Goal: Obtain resource: Download file/media

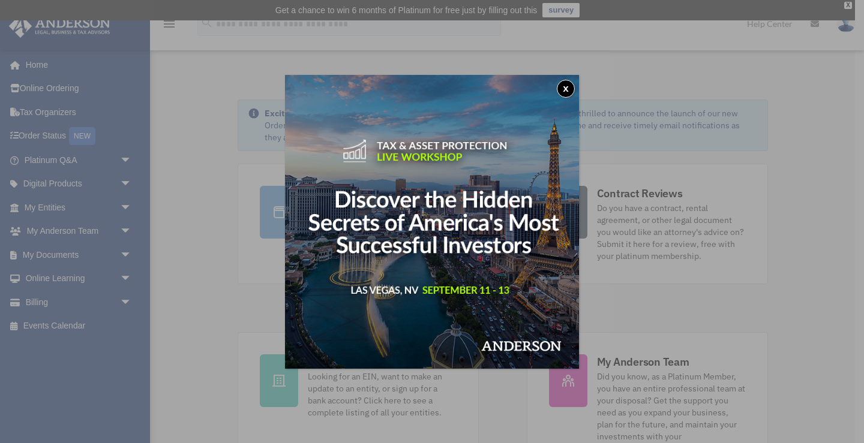
click at [565, 89] on button "x" at bounding box center [566, 89] width 18 height 18
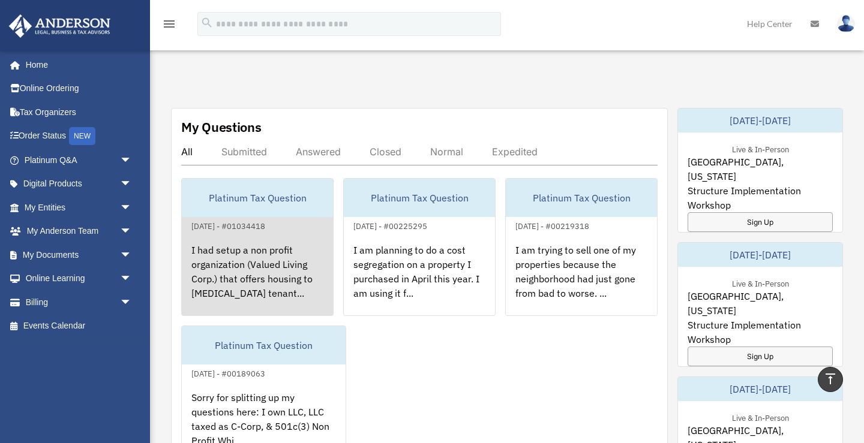
scroll to position [433, 0]
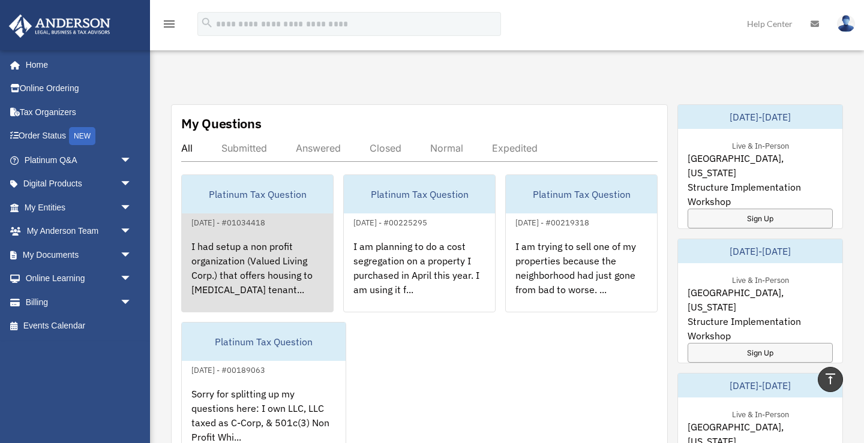
click at [241, 196] on div "Platinum Tax Question" at bounding box center [257, 194] width 151 height 38
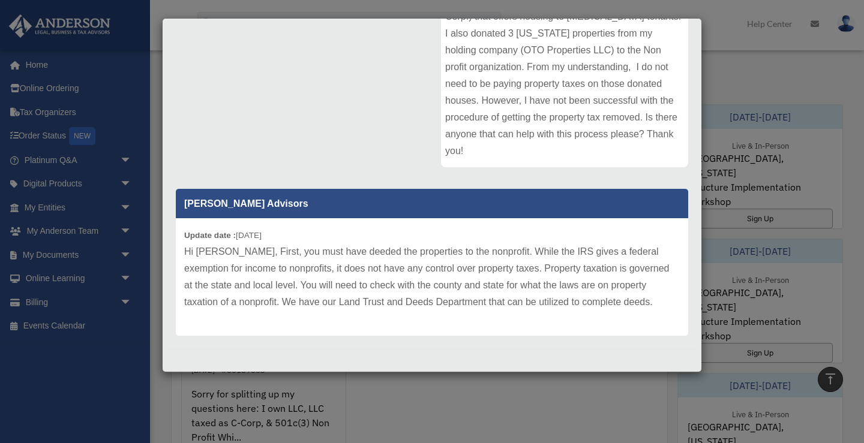
scroll to position [204, 0]
click at [414, 394] on div "Case Detail × Platinum Tax Question Case Number 01034418 Created Date [DATE] St…" at bounding box center [432, 221] width 864 height 443
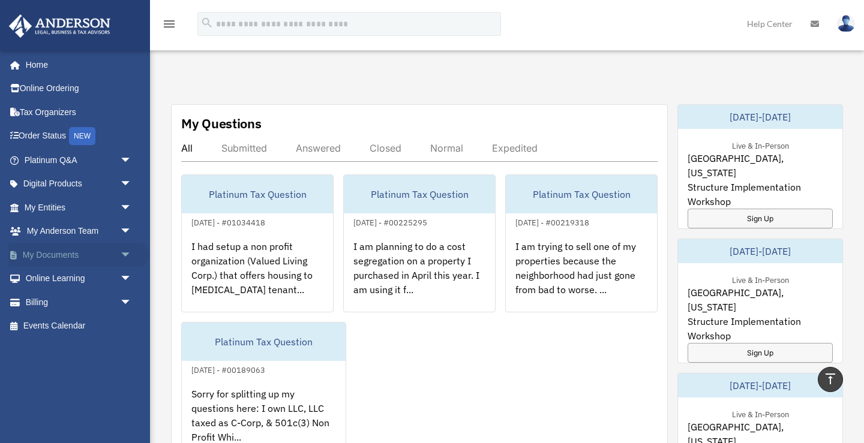
click at [63, 258] on link "My Documents arrow_drop_down" at bounding box center [79, 255] width 142 height 24
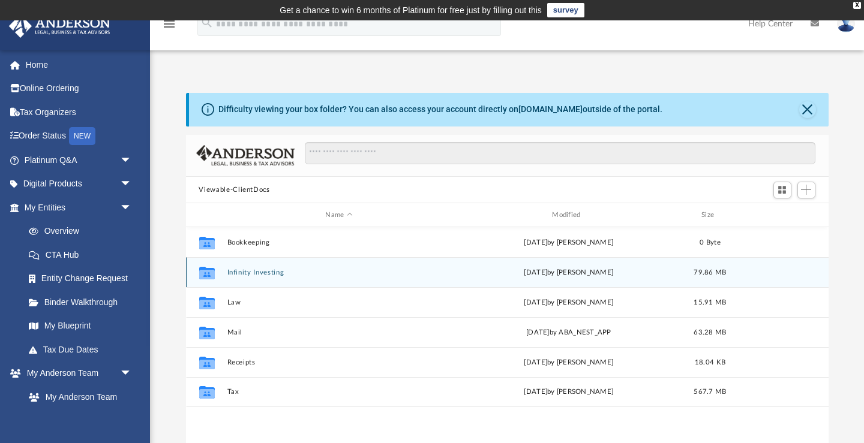
scroll to position [273, 642]
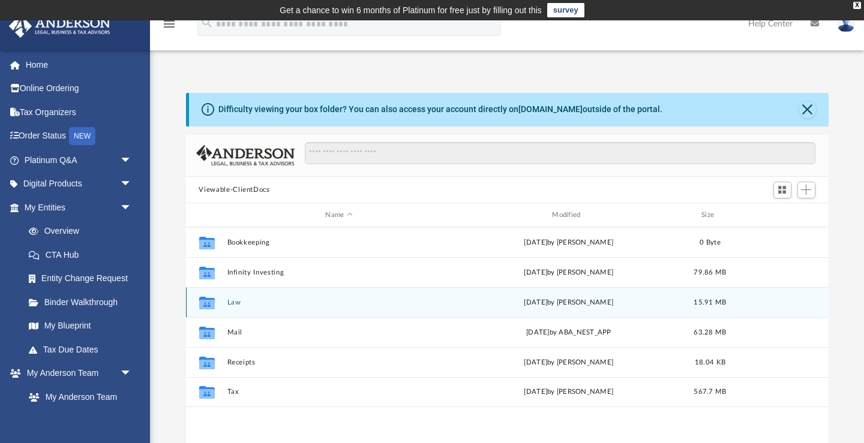
click at [237, 303] on button "Law" at bounding box center [339, 303] width 224 height 8
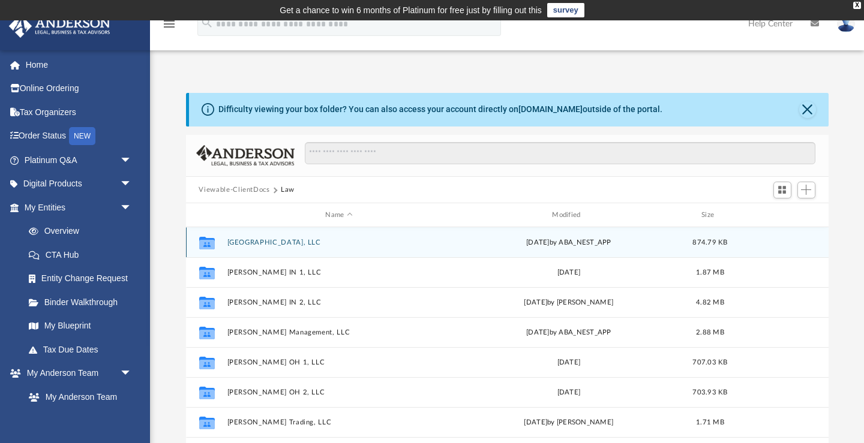
scroll to position [0, 0]
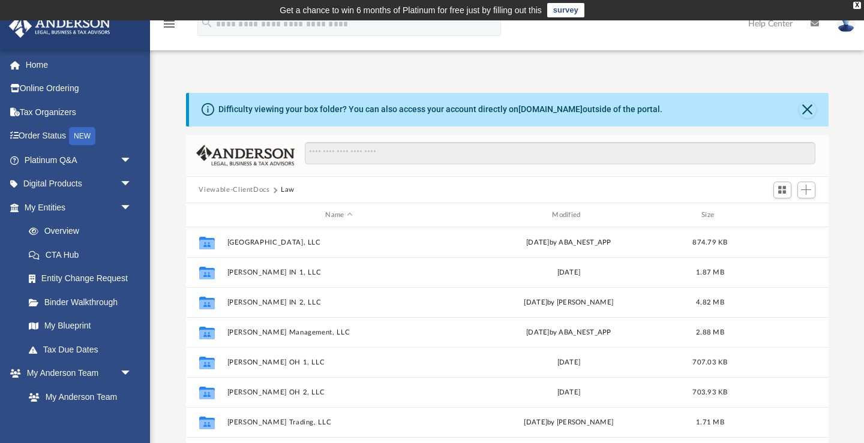
click at [253, 192] on button "Viewable-ClientDocs" at bounding box center [234, 190] width 71 height 11
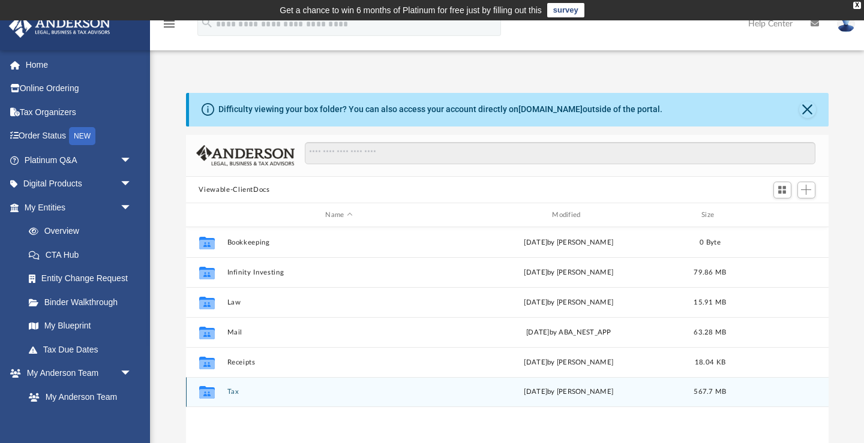
click at [234, 392] on button "Tax" at bounding box center [339, 393] width 224 height 8
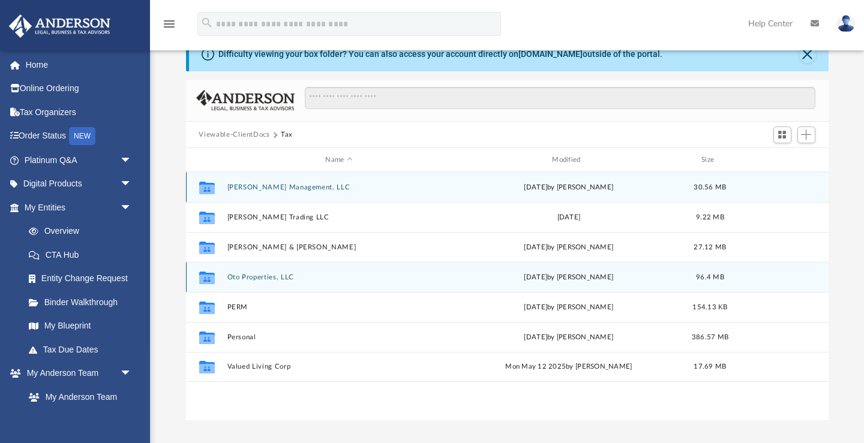
scroll to position [49, 0]
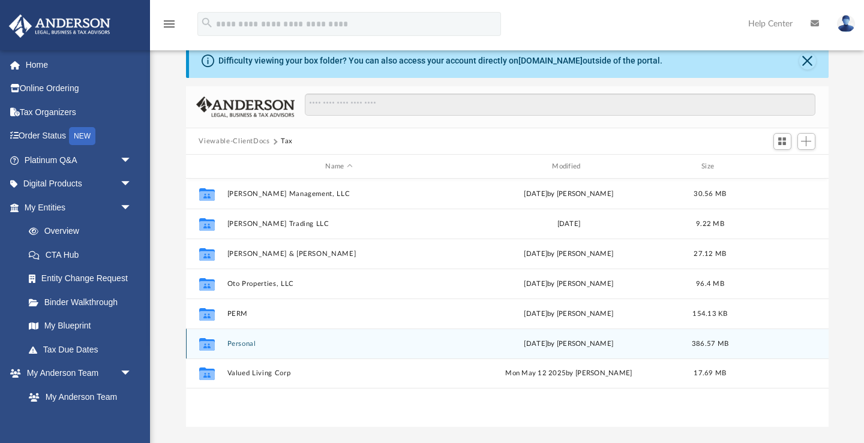
click at [242, 341] on button "Personal" at bounding box center [339, 344] width 224 height 8
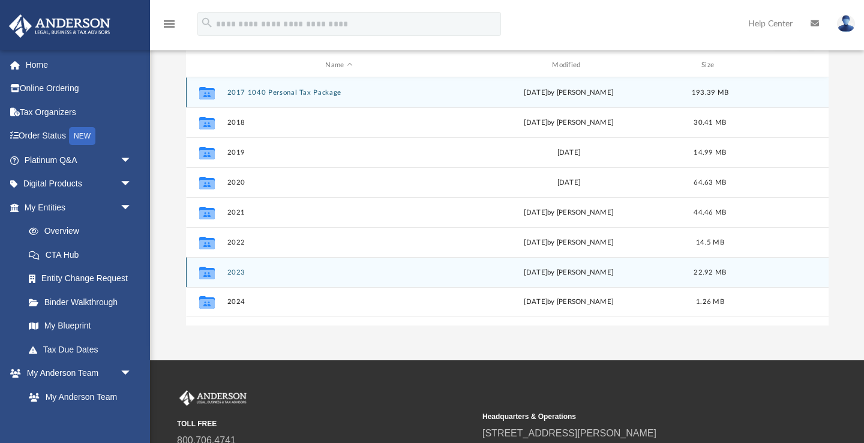
scroll to position [176, 0]
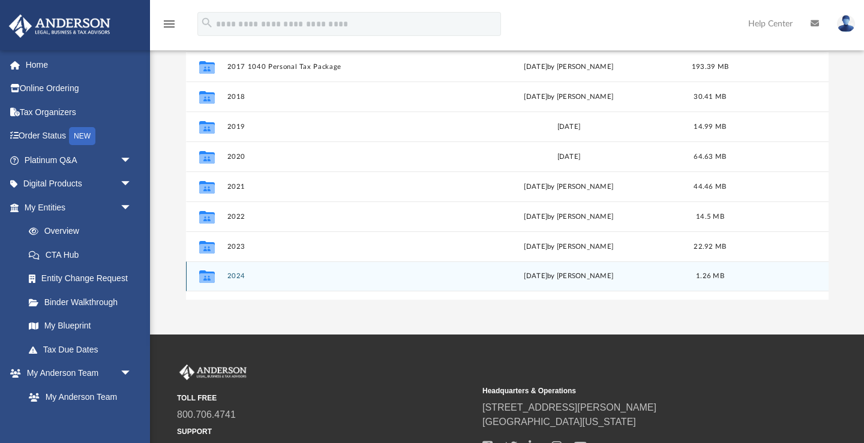
click at [239, 275] on button "2024" at bounding box center [339, 277] width 224 height 8
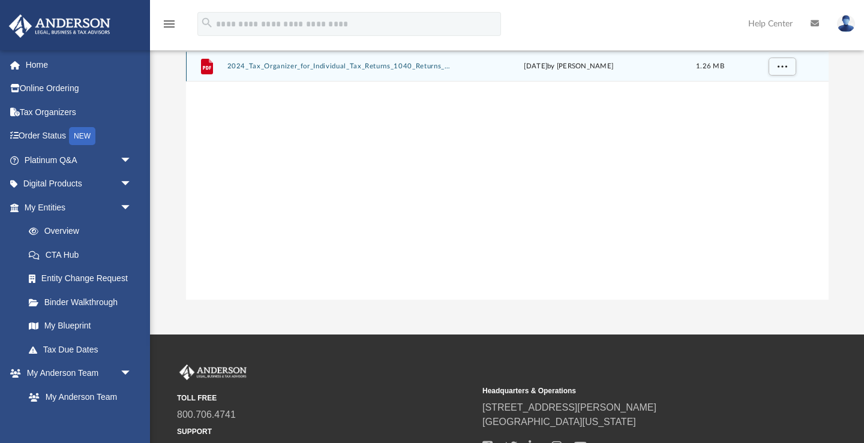
click at [279, 69] on button "2024_Tax_Organizer_for_Individual_Tax_Returns_1040_Returns_Rev112172024.pdf" at bounding box center [339, 67] width 224 height 8
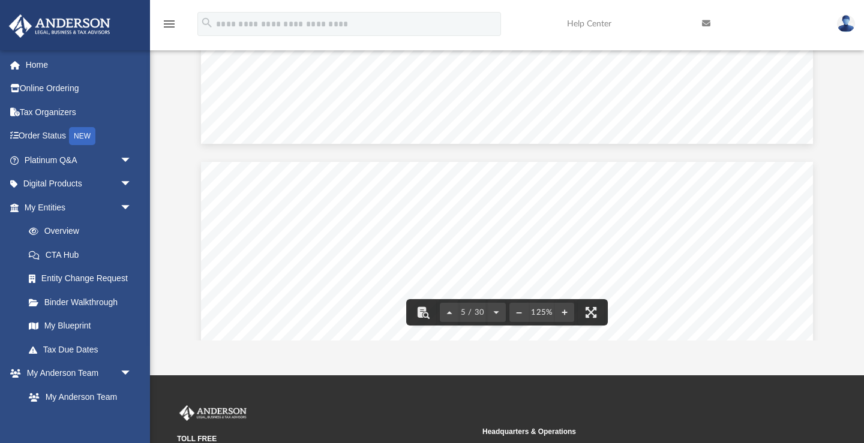
scroll to position [3844, 0]
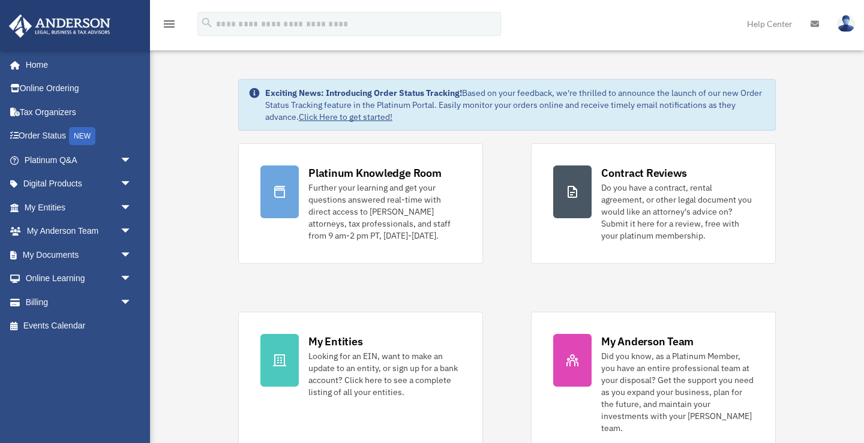
scroll to position [433, 0]
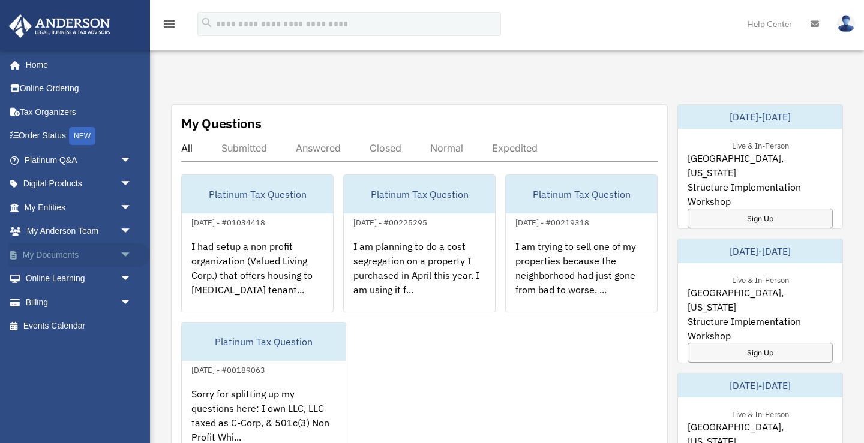
click at [120, 250] on span "arrow_drop_down" at bounding box center [132, 255] width 24 height 25
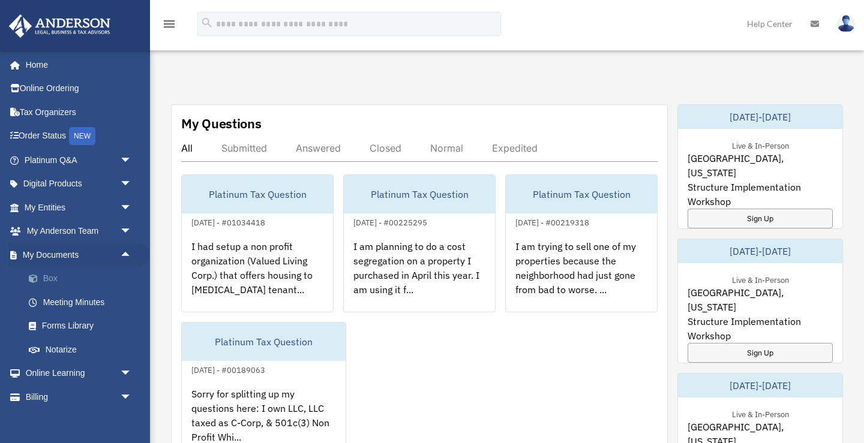
click at [72, 276] on link "Box" at bounding box center [83, 279] width 133 height 24
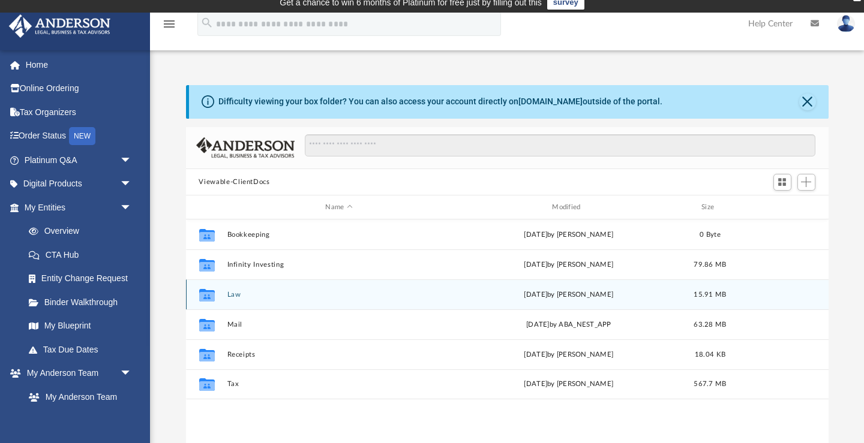
scroll to position [40, 0]
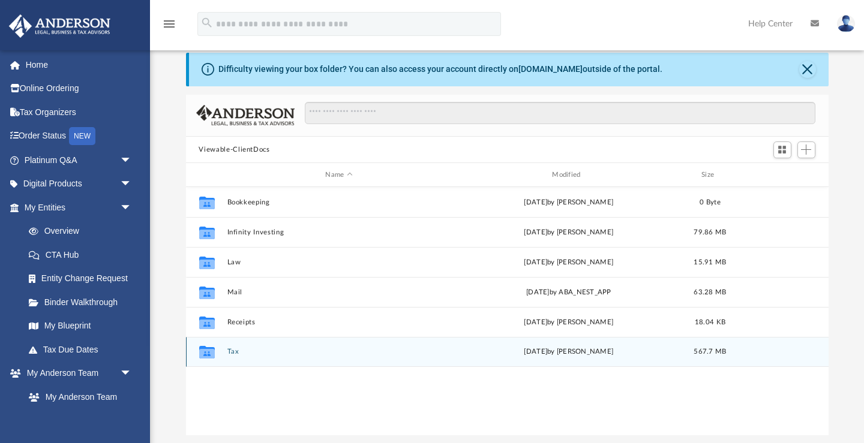
click at [230, 355] on button "Tax" at bounding box center [339, 352] width 224 height 8
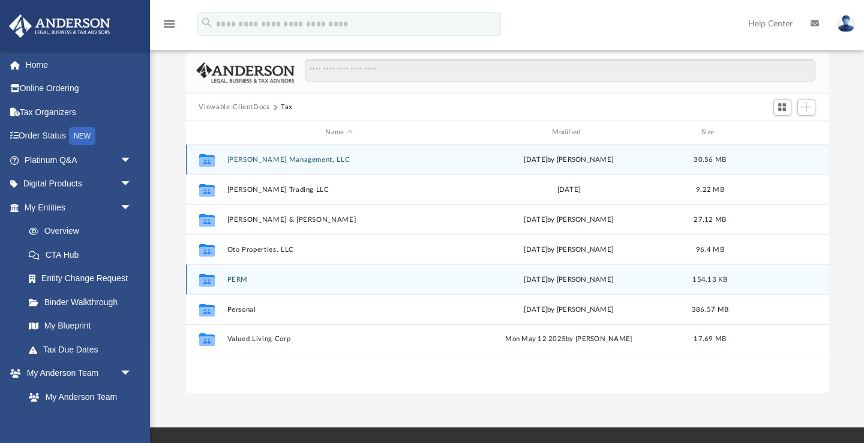
scroll to position [94, 0]
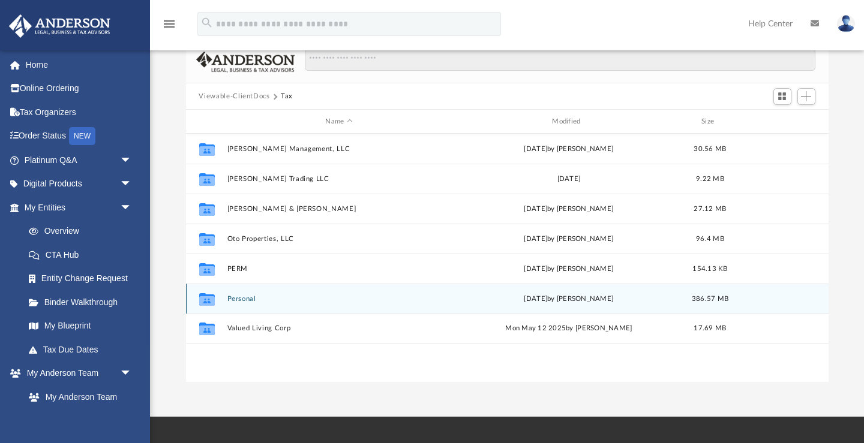
click at [241, 301] on button "Personal" at bounding box center [339, 299] width 224 height 8
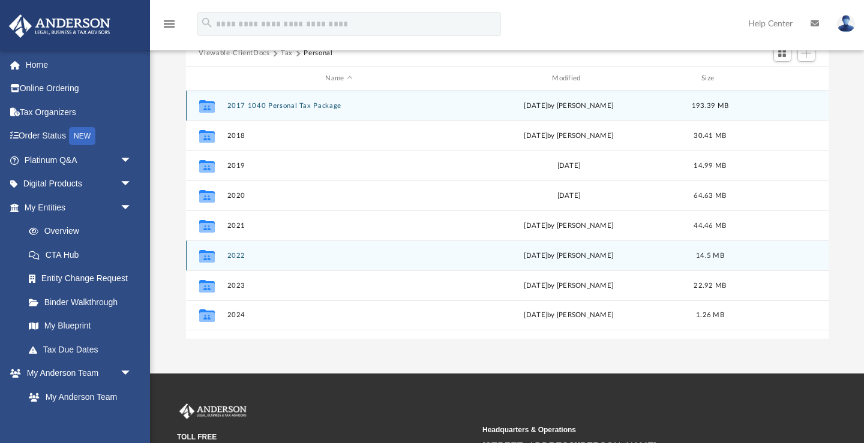
scroll to position [145, 0]
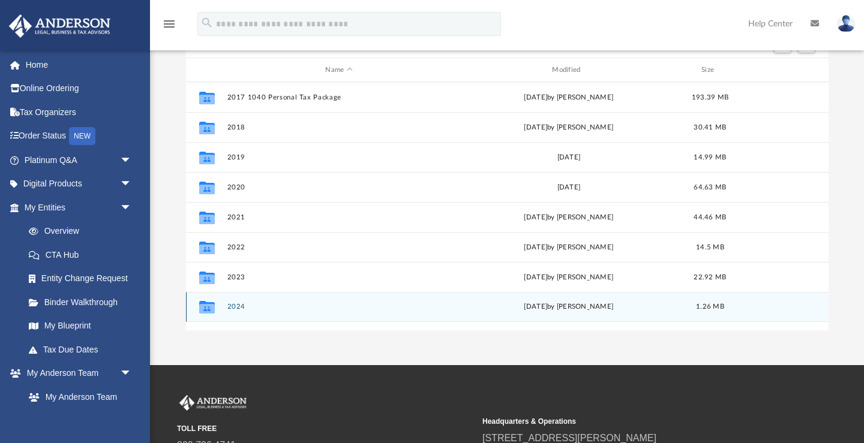
click at [239, 308] on button "2024" at bounding box center [339, 307] width 224 height 8
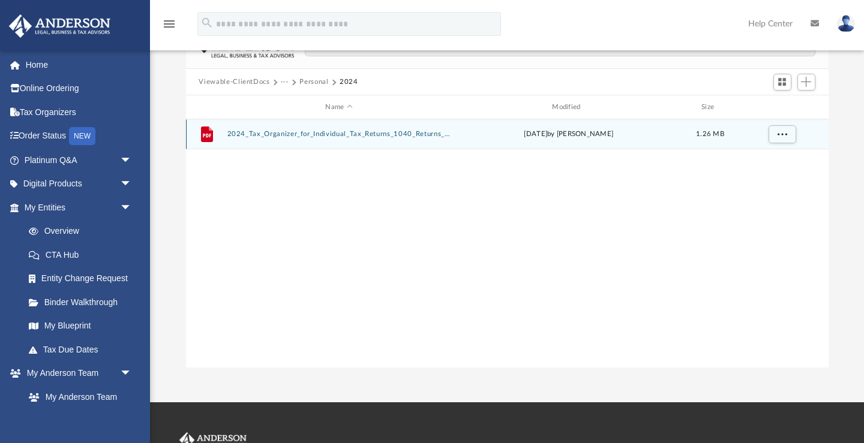
scroll to position [80, 0]
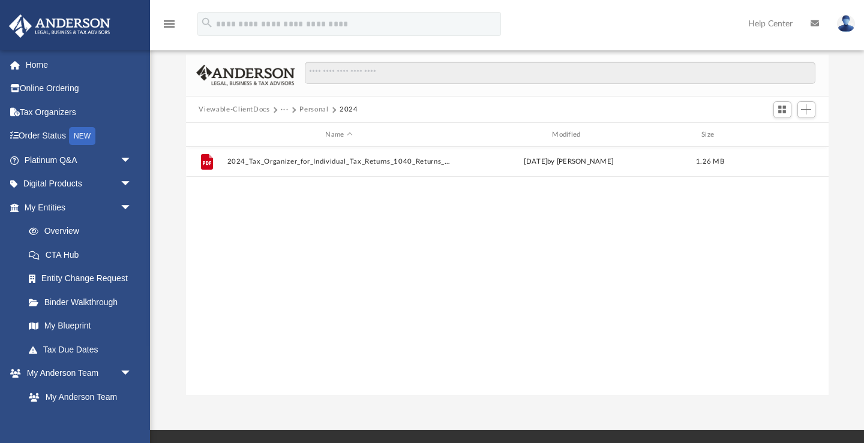
click at [257, 110] on button "Viewable-ClientDocs" at bounding box center [234, 109] width 71 height 11
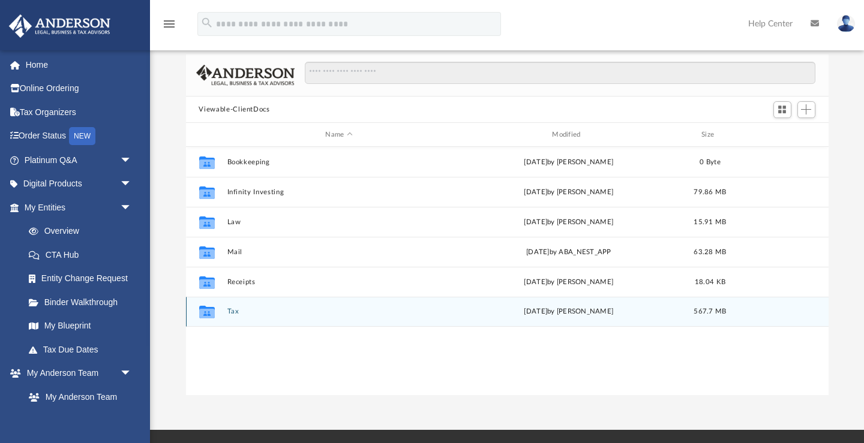
click at [233, 311] on button "Tax" at bounding box center [339, 312] width 224 height 8
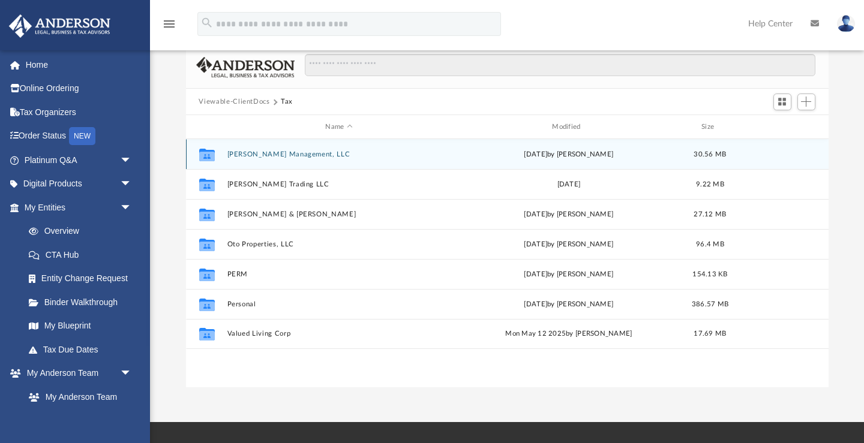
scroll to position [86, 0]
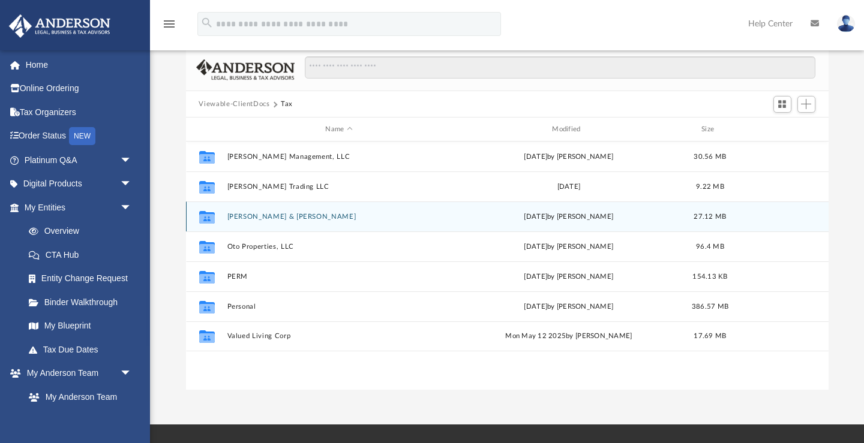
click at [264, 217] on button "Olowoyo, Oluwole & Toyin" at bounding box center [339, 217] width 224 height 8
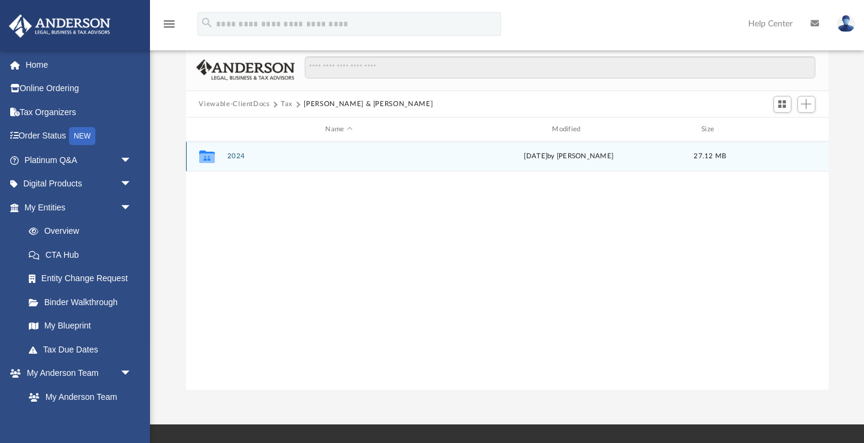
click at [234, 155] on button "2024" at bounding box center [339, 157] width 224 height 8
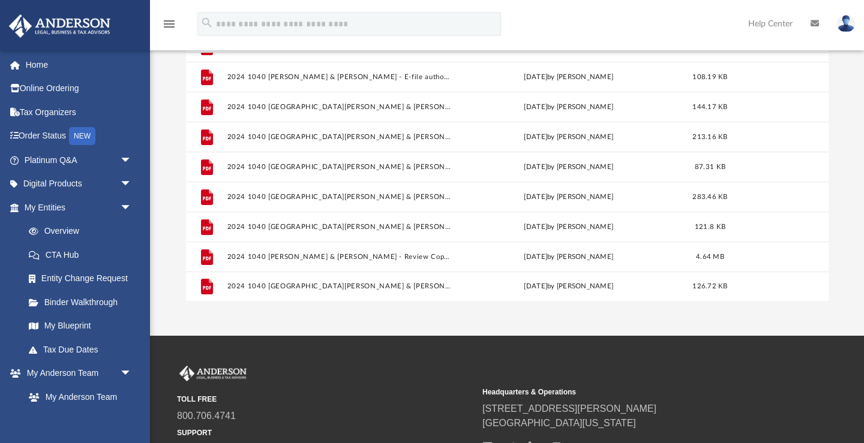
scroll to position [51, 0]
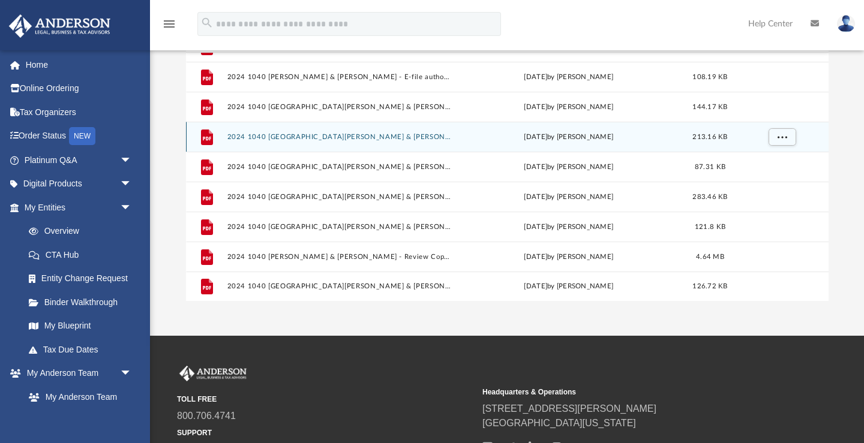
click at [341, 139] on button "2024 1040 Olowoyo, Oluwole & Toyin - Form 1040-ES Payment Voucher.pdf" at bounding box center [339, 137] width 224 height 8
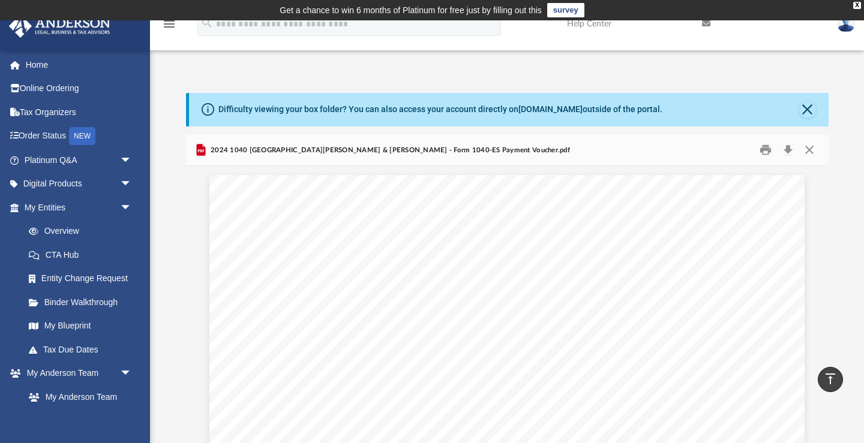
scroll to position [0, 0]
click at [768, 155] on button "Print" at bounding box center [765, 150] width 24 height 19
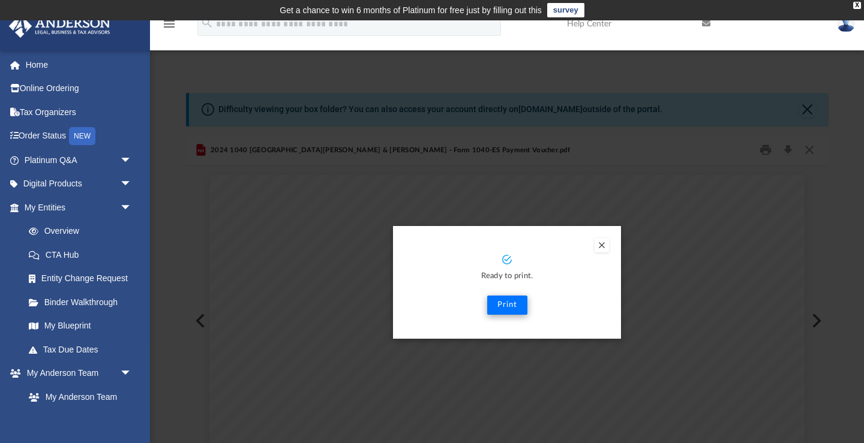
click at [511, 307] on button "Print" at bounding box center [507, 305] width 40 height 19
